Goal: Task Accomplishment & Management: Manage account settings

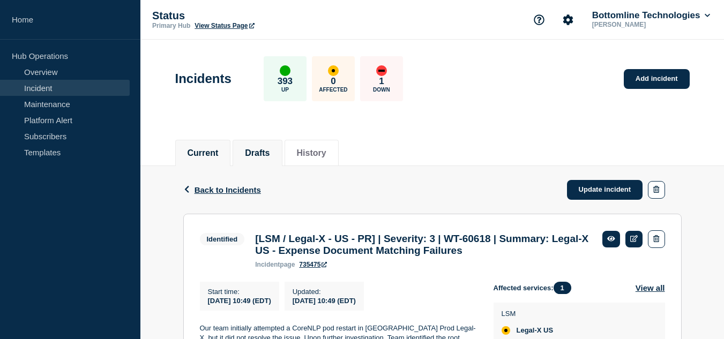
click at [270, 150] on button "Drafts" at bounding box center [257, 153] width 25 height 10
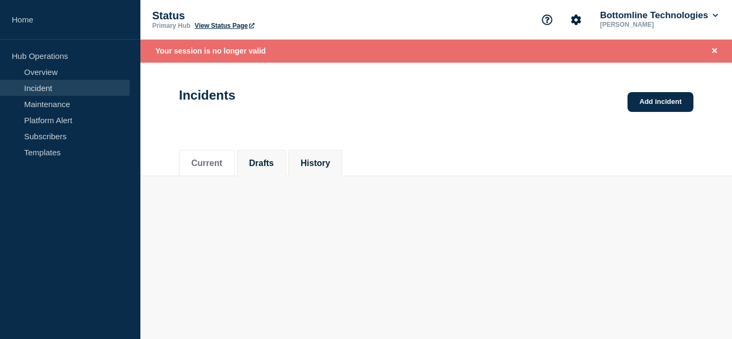
click at [309, 154] on li "History" at bounding box center [315, 163] width 54 height 26
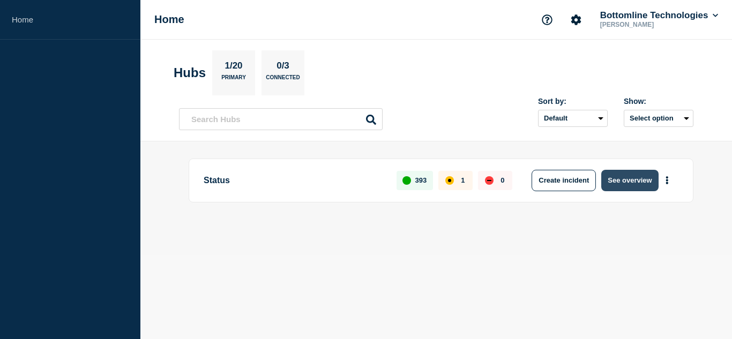
click at [615, 173] on button "See overview" at bounding box center [629, 180] width 57 height 21
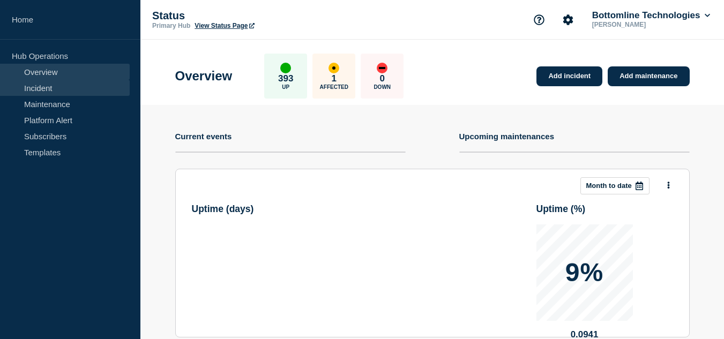
click at [45, 94] on link "Incident" at bounding box center [65, 88] width 130 height 16
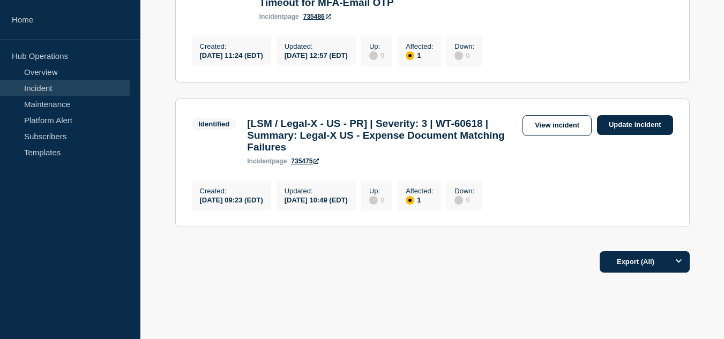
scroll to position [317, 0]
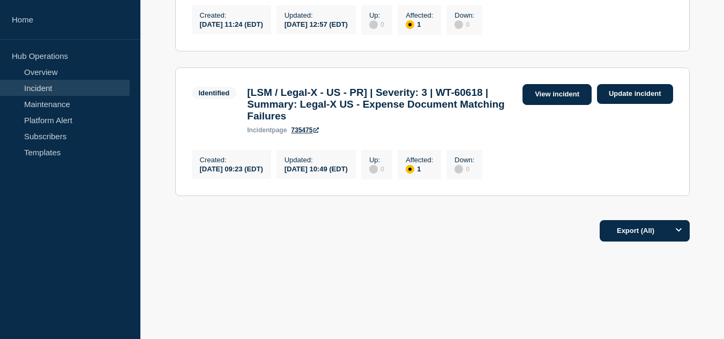
click at [537, 92] on link "View incident" at bounding box center [557, 94] width 69 height 21
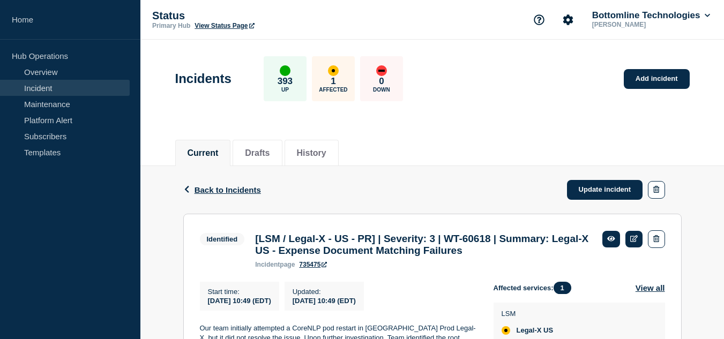
scroll to position [161, 0]
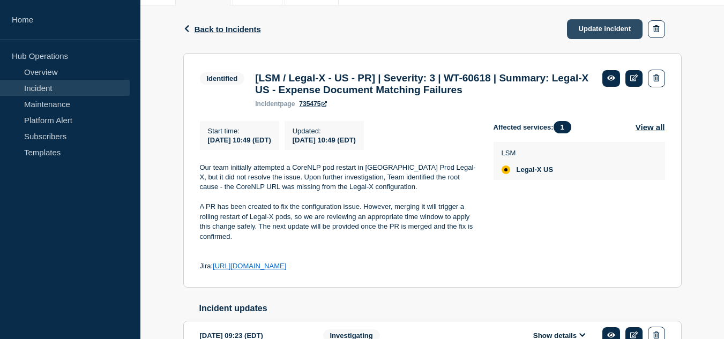
click at [575, 33] on link "Update incident" at bounding box center [605, 29] width 76 height 20
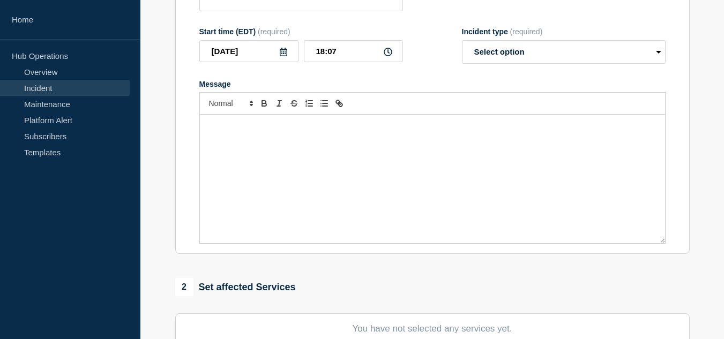
type input "[LSM / Legal-X - US - PR] | Severity: 3 | WT-60618 | Summary: Legal-X US - Expe…"
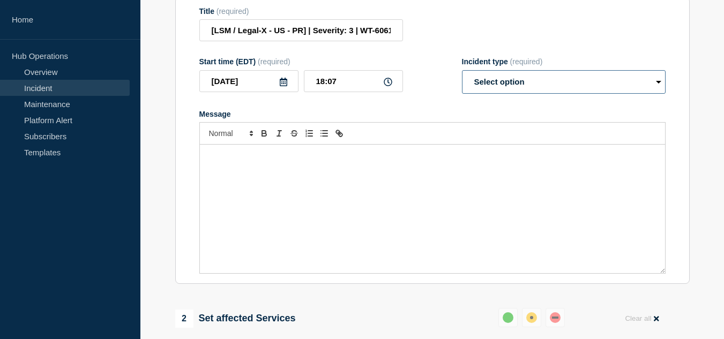
click at [503, 92] on select "Select option Investigating Identified Monitoring Resolved" at bounding box center [564, 82] width 204 height 24
select select "resolved"
click at [462, 78] on select "Select option Investigating Identified Monitoring Resolved" at bounding box center [564, 82] width 204 height 24
click at [456, 204] on div "Message" at bounding box center [432, 209] width 465 height 129
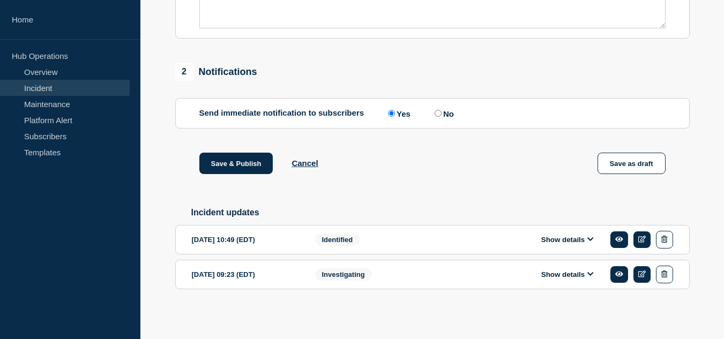
click at [540, 235] on button "Show details" at bounding box center [567, 239] width 59 height 9
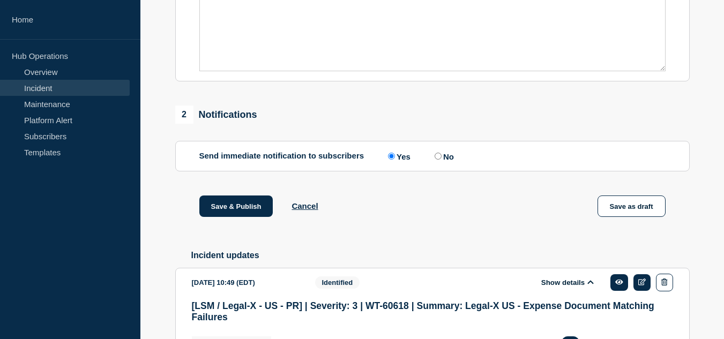
scroll to position [203, 0]
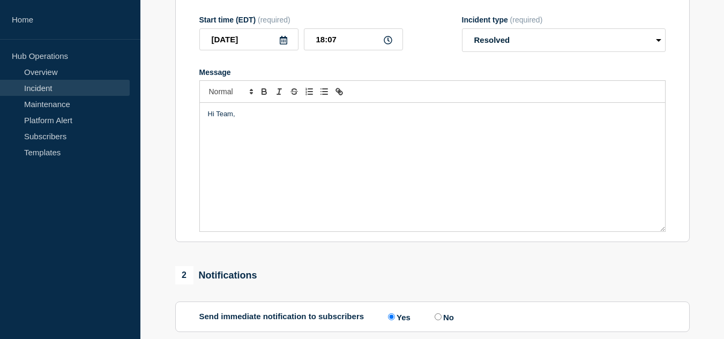
click at [299, 171] on div "Hi Team," at bounding box center [432, 167] width 465 height 129
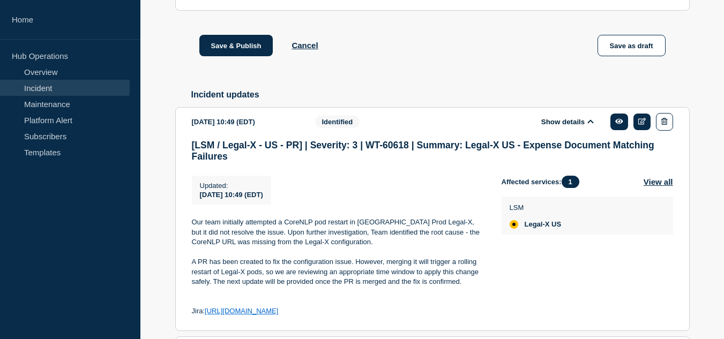
scroll to position [256, 0]
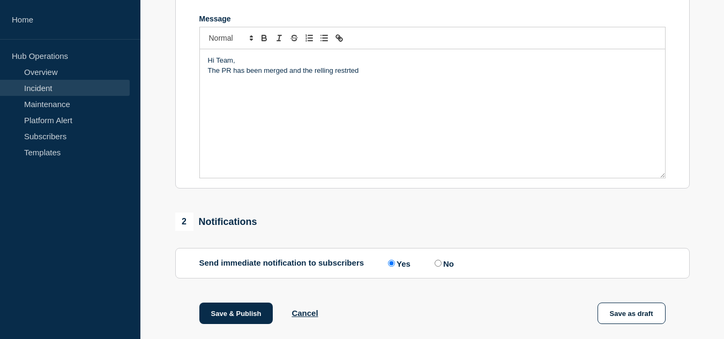
click at [329, 76] on p "The PR has been merged and the relling restrted" at bounding box center [432, 71] width 449 height 10
click at [348, 76] on p "The PR has been merged and the rolling restrted" at bounding box center [432, 71] width 449 height 10
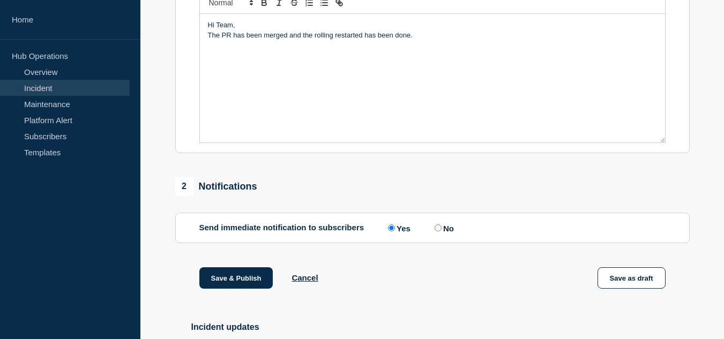
scroll to position [238, 0]
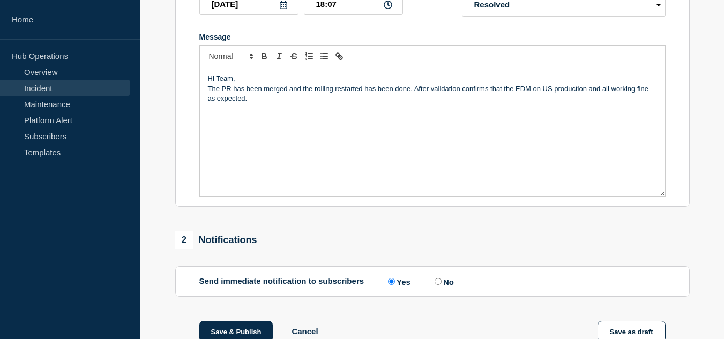
click at [415, 96] on p "The PR has been merged and the rolling restarted has been done. After validatio…" at bounding box center [432, 94] width 449 height 20
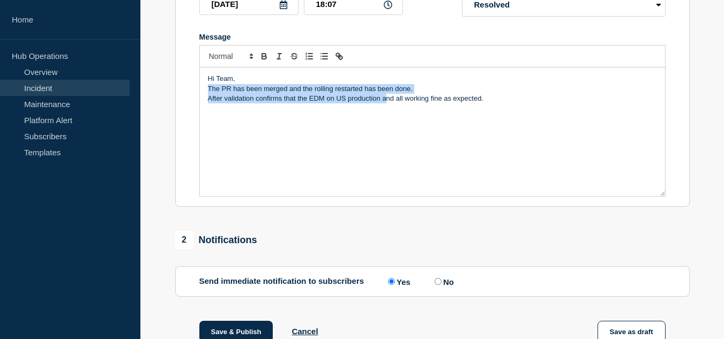
drag, startPoint x: 206, startPoint y: 96, endPoint x: 388, endPoint y: 106, distance: 181.4
click at [388, 106] on div "Hi Team, The PR has been merged and the rolling restarted has been done. After …" at bounding box center [432, 132] width 465 height 129
click at [384, 140] on div "Hi Team, The PR has been merged and the rolling restarted has been done. After …" at bounding box center [432, 132] width 465 height 129
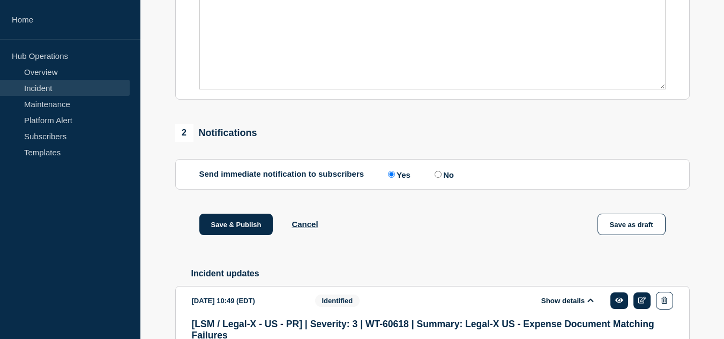
scroll to position [184, 0]
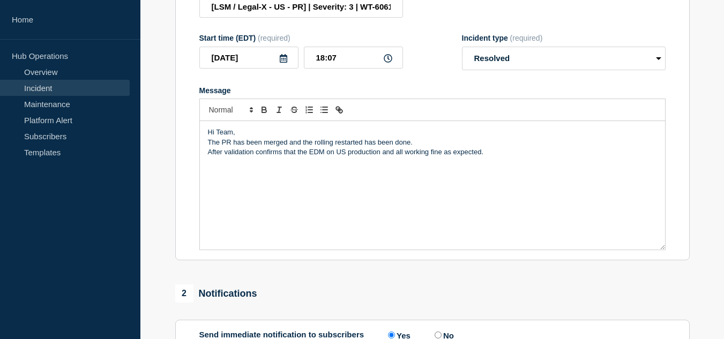
click at [362, 147] on p "The PR has been merged and the rolling restarted has been done." at bounding box center [432, 143] width 449 height 10
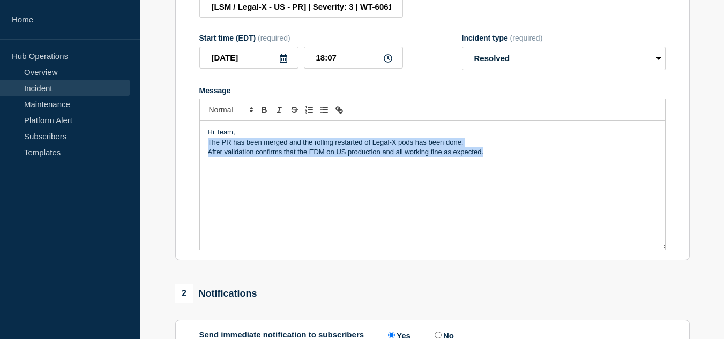
drag, startPoint x: 497, startPoint y: 161, endPoint x: 209, endPoint y: 150, distance: 288.6
click at [209, 150] on div "Hi Team, The PR has been merged and the rolling restarted of Legal-X pods has b…" at bounding box center [432, 185] width 465 height 129
copy div "The PR has been merged and the rolling restarted of Legal-X pods has been done.…"
click at [388, 198] on div "Hi Team, The PR has been merged and the rolling restarted of Legal-X pods has b…" at bounding box center [432, 185] width 465 height 129
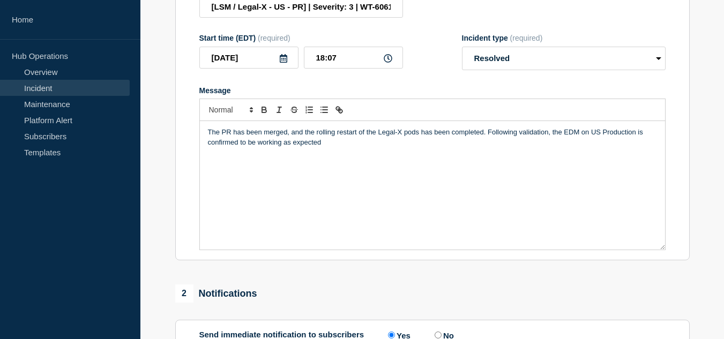
click at [488, 140] on p "The PR has been merged, and the rolling restart of the Legal-X pods has been co…" at bounding box center [432, 138] width 449 height 20
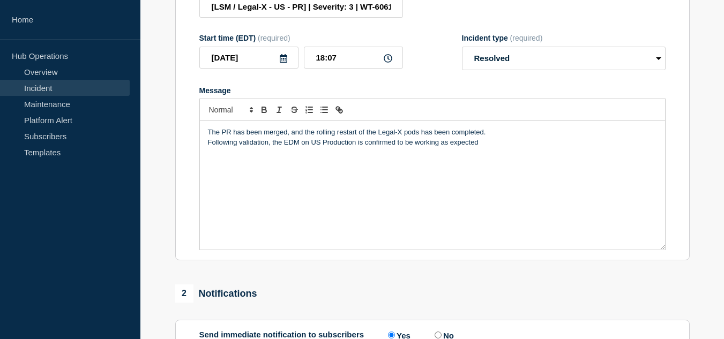
click at [480, 168] on div "The PR has been merged, and the rolling restart of the Legal-X pods has been co…" at bounding box center [432, 185] width 465 height 129
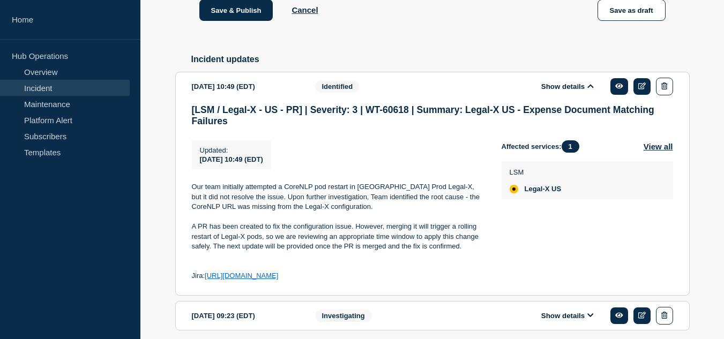
scroll to position [613, 0]
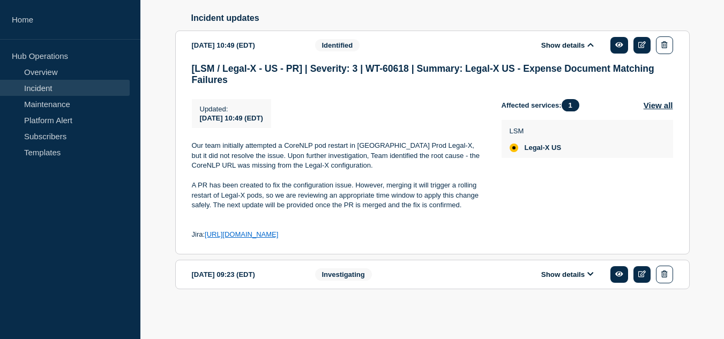
click at [362, 275] on span "Investigating" at bounding box center [343, 275] width 57 height 12
click at [535, 273] on div "Show details" at bounding box center [570, 275] width 205 height 18
click at [554, 273] on button "Show details" at bounding box center [567, 274] width 59 height 9
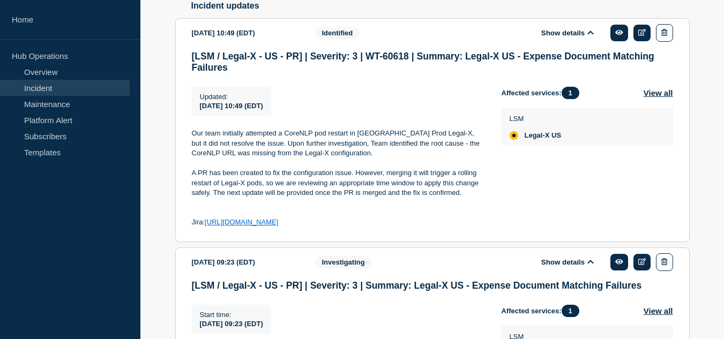
scroll to position [798, 0]
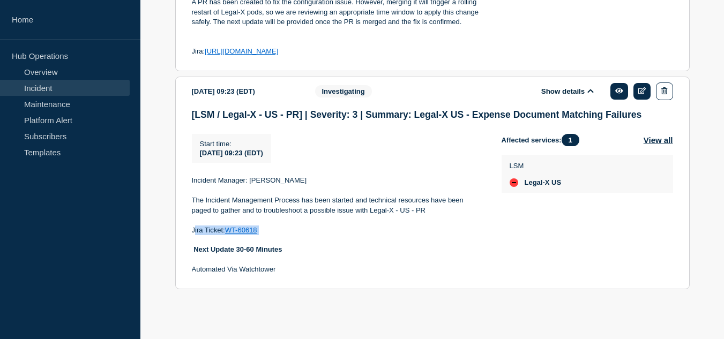
drag, startPoint x: 270, startPoint y: 229, endPoint x: 193, endPoint y: 232, distance: 76.7
click at [193, 232] on p "Jira Ticket: WT-60618" at bounding box center [338, 231] width 293 height 10
copy p "Jira Ticket: WT-60618"
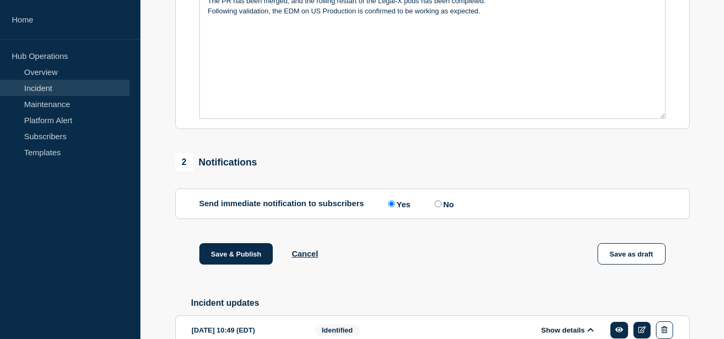
scroll to position [209, 0]
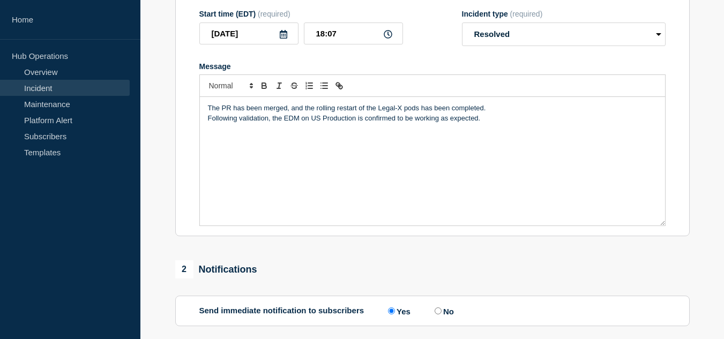
click at [282, 165] on div "The PR has been merged, and the rolling restart of the Legal-X pods has been co…" at bounding box center [432, 161] width 465 height 129
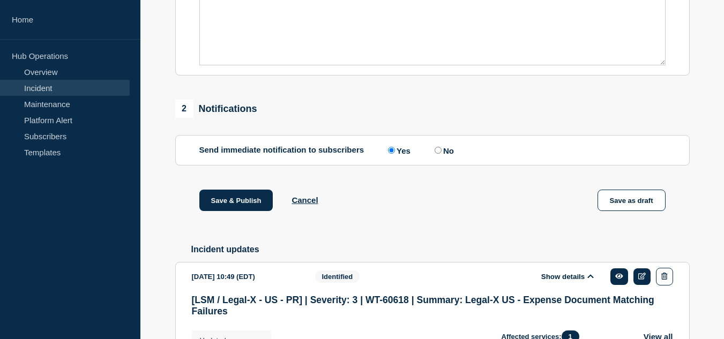
scroll to position [423, 0]
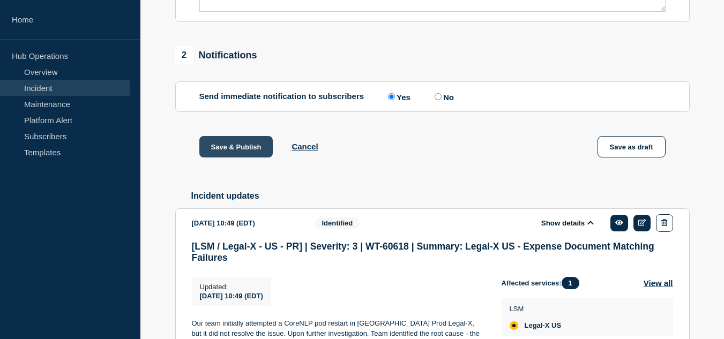
click at [251, 154] on button "Save & Publish" at bounding box center [236, 146] width 74 height 21
